Goal: Task Accomplishment & Management: Use online tool/utility

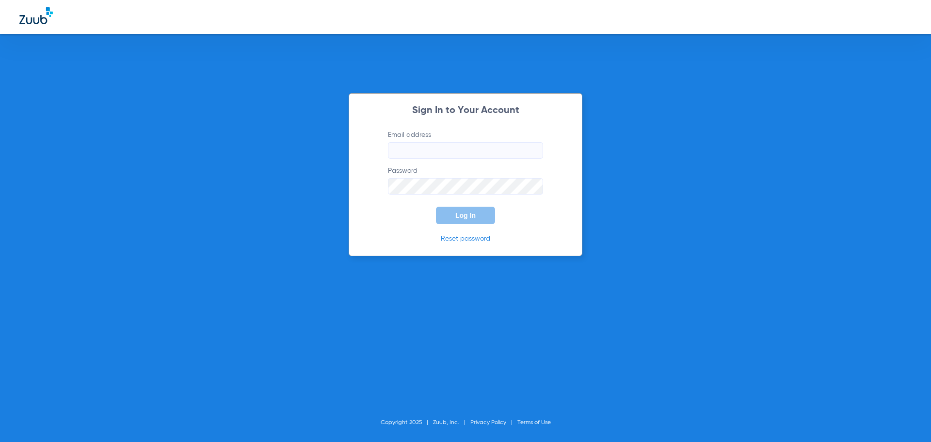
type input "[EMAIL_ADDRESS][DOMAIN_NAME]"
click at [468, 222] on button "Log In" at bounding box center [465, 215] width 59 height 17
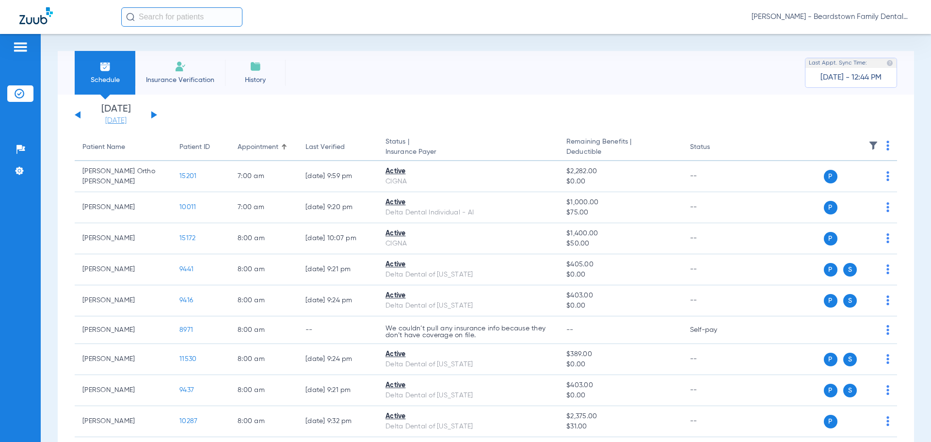
click at [110, 119] on link "[DATE]" at bounding box center [116, 121] width 58 height 10
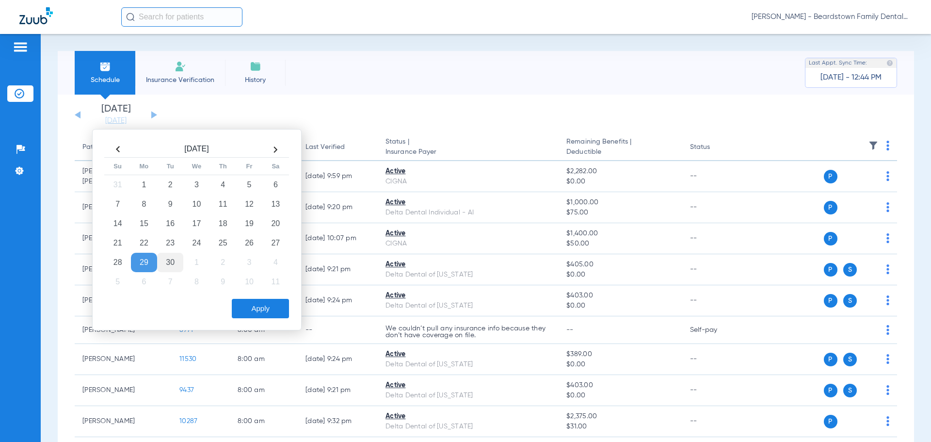
click at [170, 261] on td "30" at bounding box center [170, 262] width 26 height 19
click at [281, 307] on button "Apply" at bounding box center [260, 308] width 57 height 19
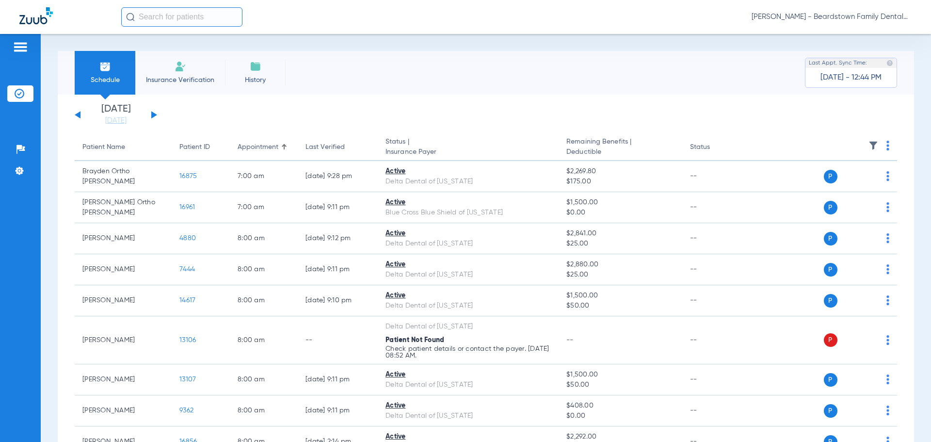
click at [869, 141] on img at bounding box center [874, 146] width 10 height 10
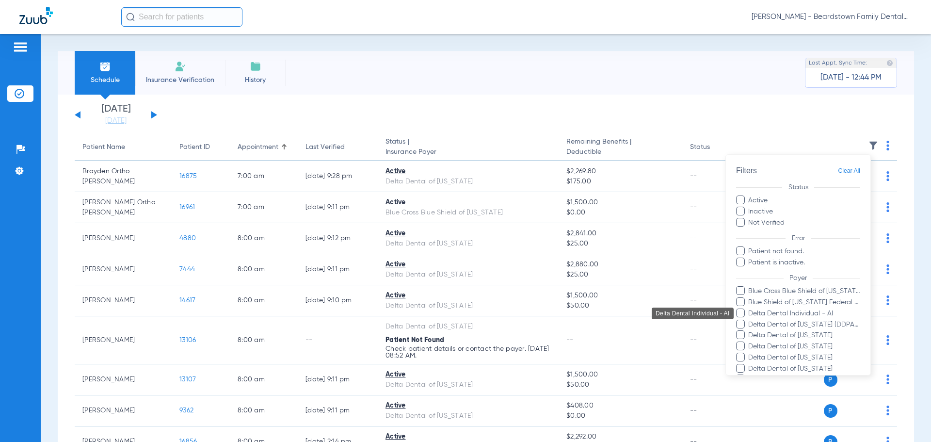
scroll to position [177, 0]
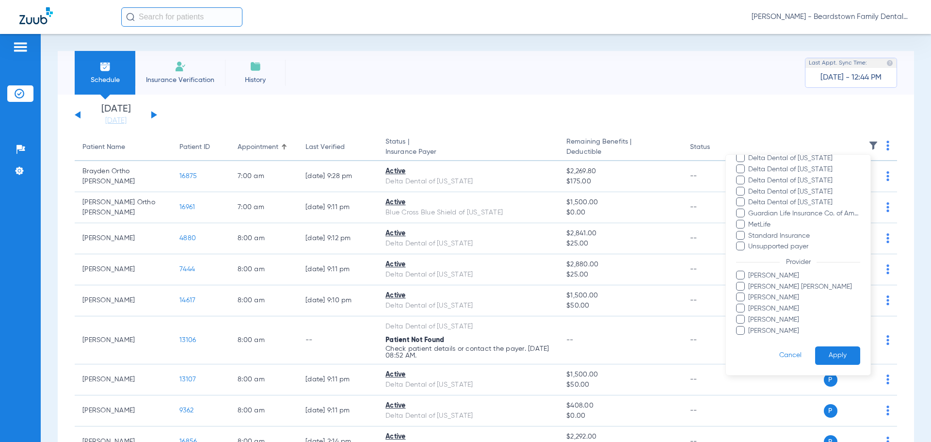
click at [773, 277] on span "[PERSON_NAME]" at bounding box center [804, 276] width 113 height 10
click at [750, 282] on input "[PERSON_NAME]" at bounding box center [750, 282] width 0 height 0
click at [825, 350] on button "Apply" at bounding box center [837, 355] width 45 height 19
